Goal: Transaction & Acquisition: Download file/media

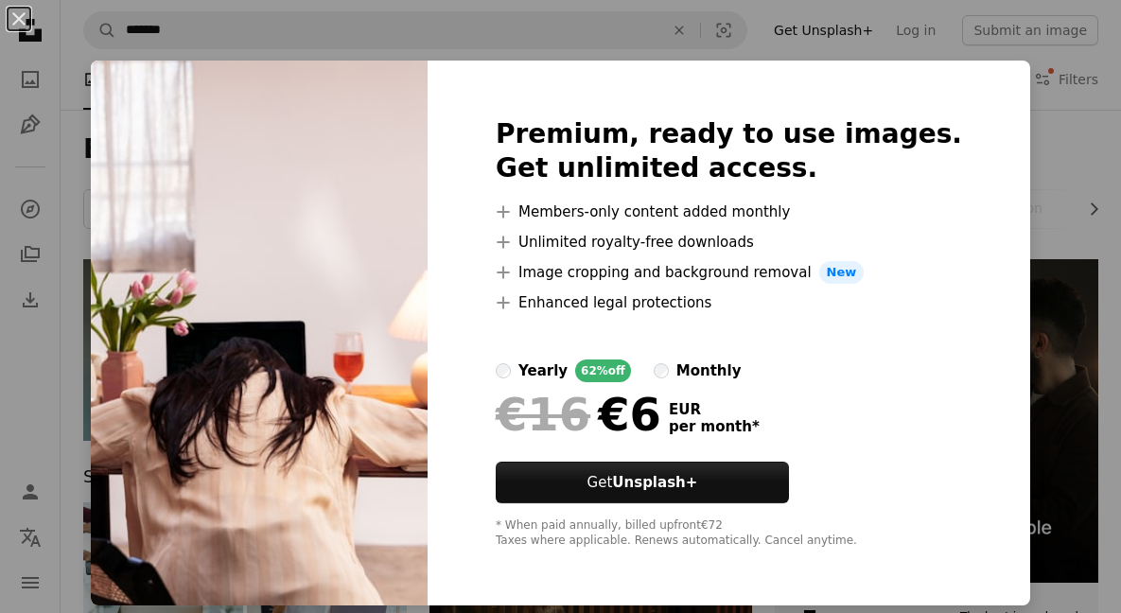
scroll to position [927, 0]
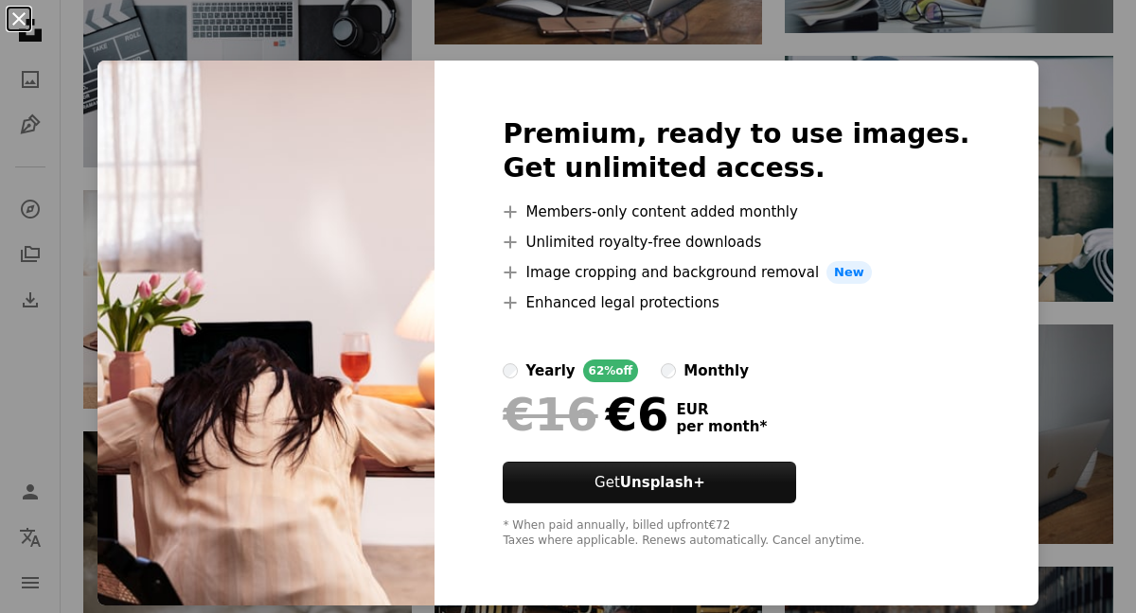
click at [11, 18] on button "An X shape" at bounding box center [19, 19] width 23 height 23
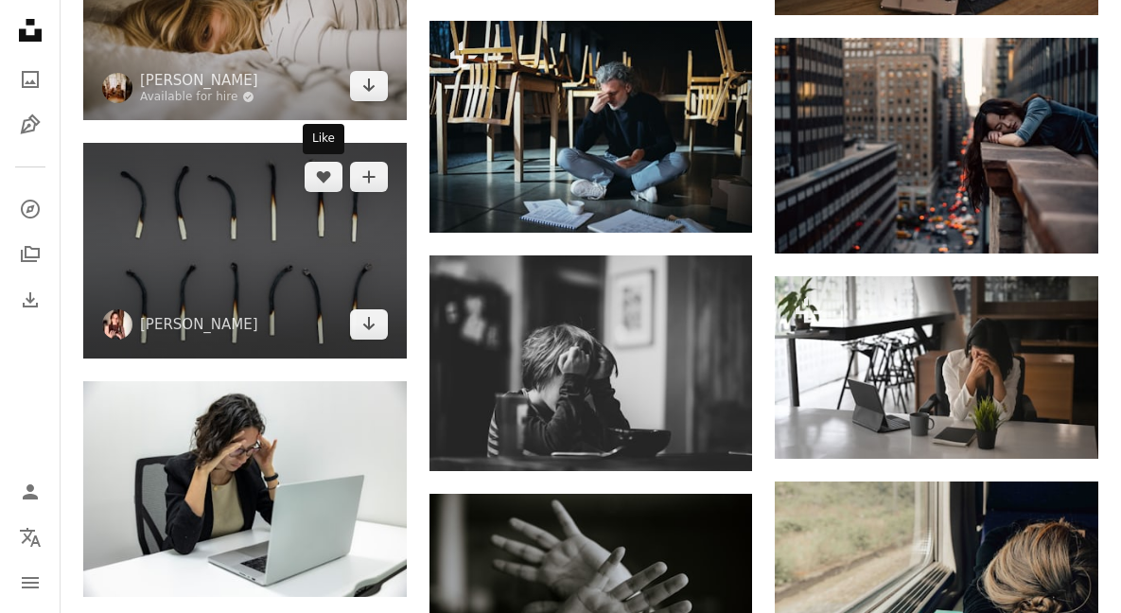
scroll to position [1549, 0]
